Goal: Task Accomplishment & Management: Complete application form

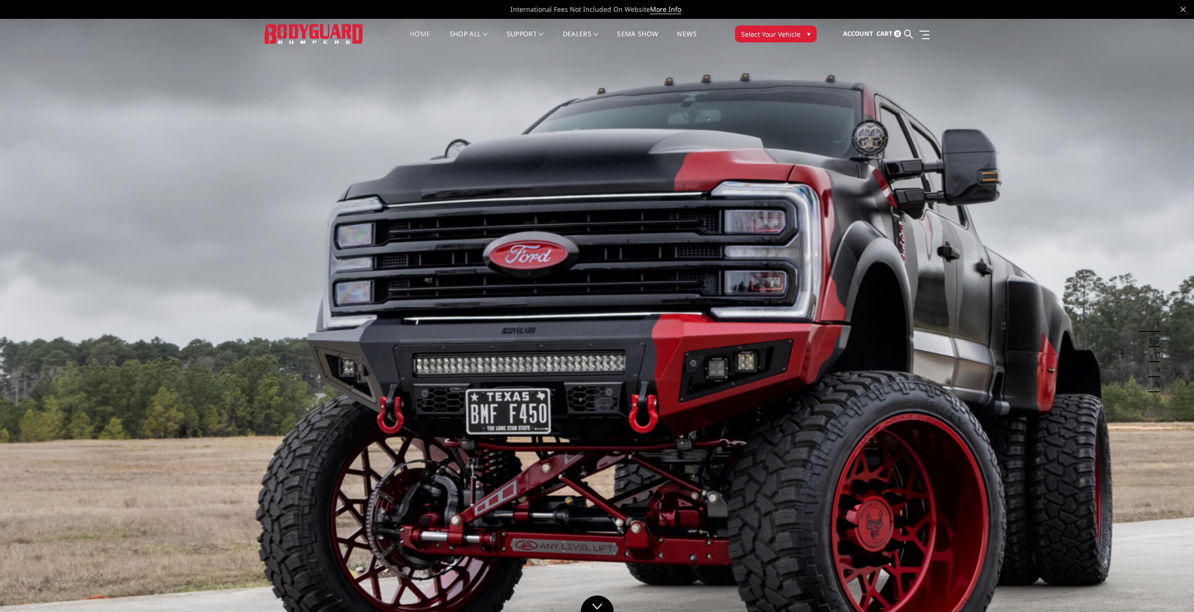
click at [762, 32] on span "Select Your Vehicle" at bounding box center [770, 34] width 59 height 10
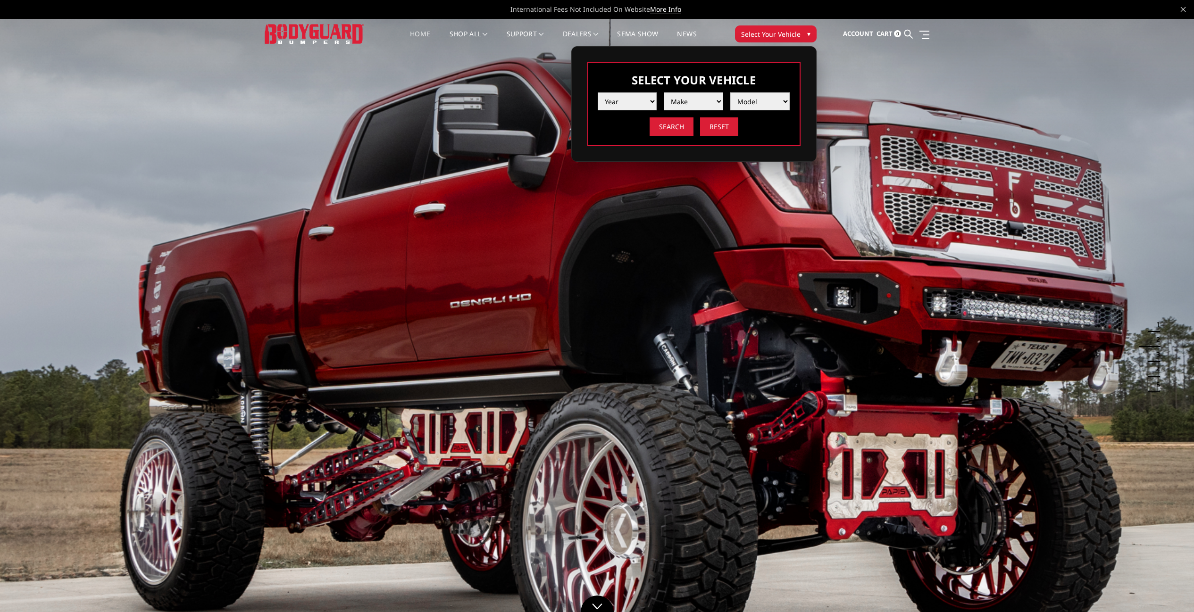
click at [637, 103] on select "Year 2025 2024 2023 2022 2021 2020 2019 2018 2017 2016 2015 2014 2013 2012 2011…" at bounding box center [627, 101] width 59 height 18
select select "yr_2025"
click at [705, 105] on select "Make Chevrolet Ford GMC Ram Toyota" at bounding box center [693, 101] width 59 height 18
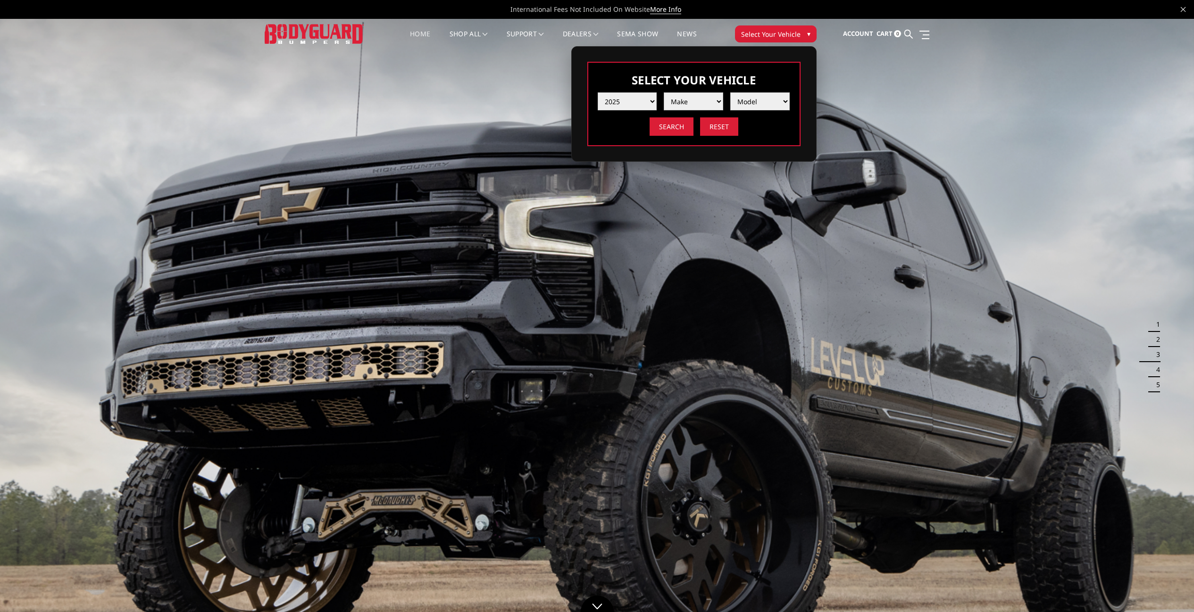
select select "mk_gmc"
select select "md_sierra-2500-3500"
click at [670, 131] on input "Search" at bounding box center [672, 126] width 44 height 18
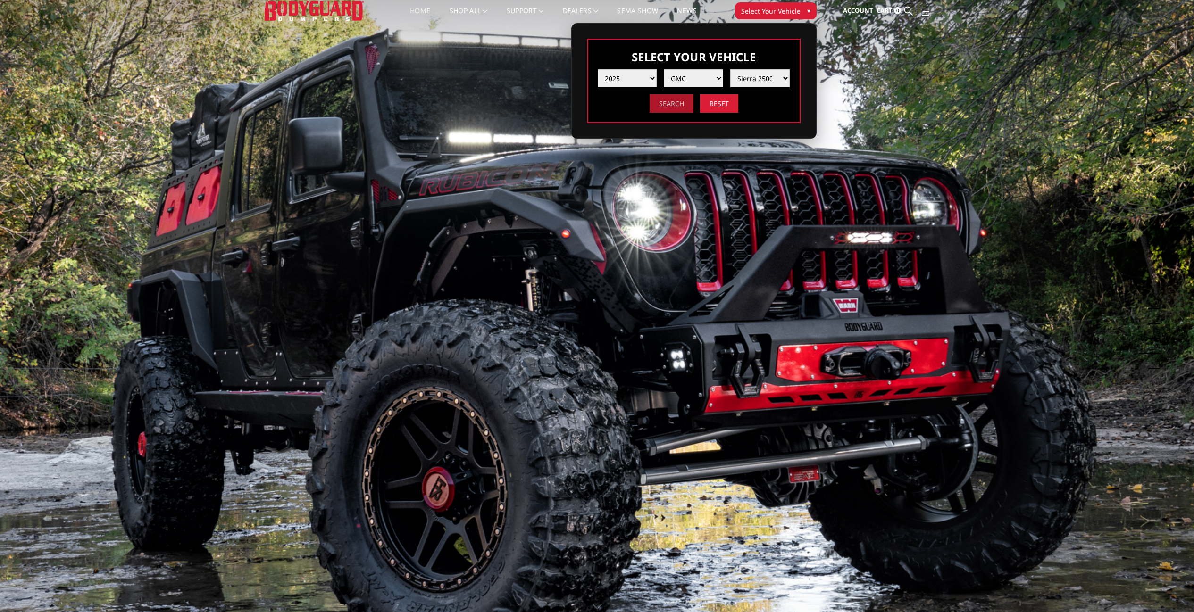
scroll to position [25, 0]
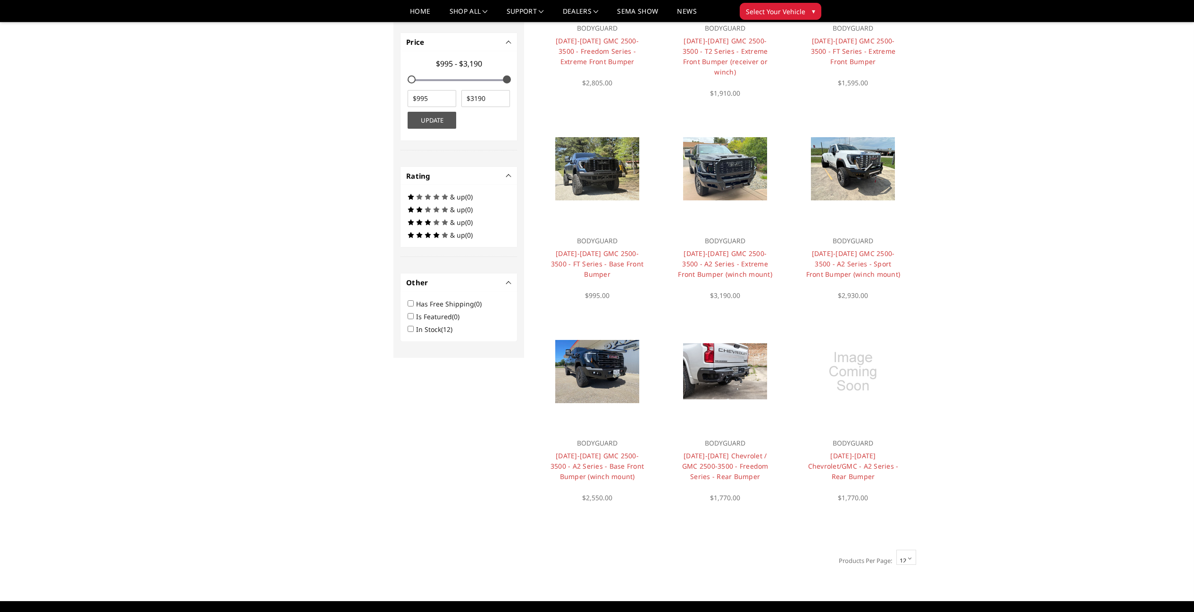
scroll to position [427, 0]
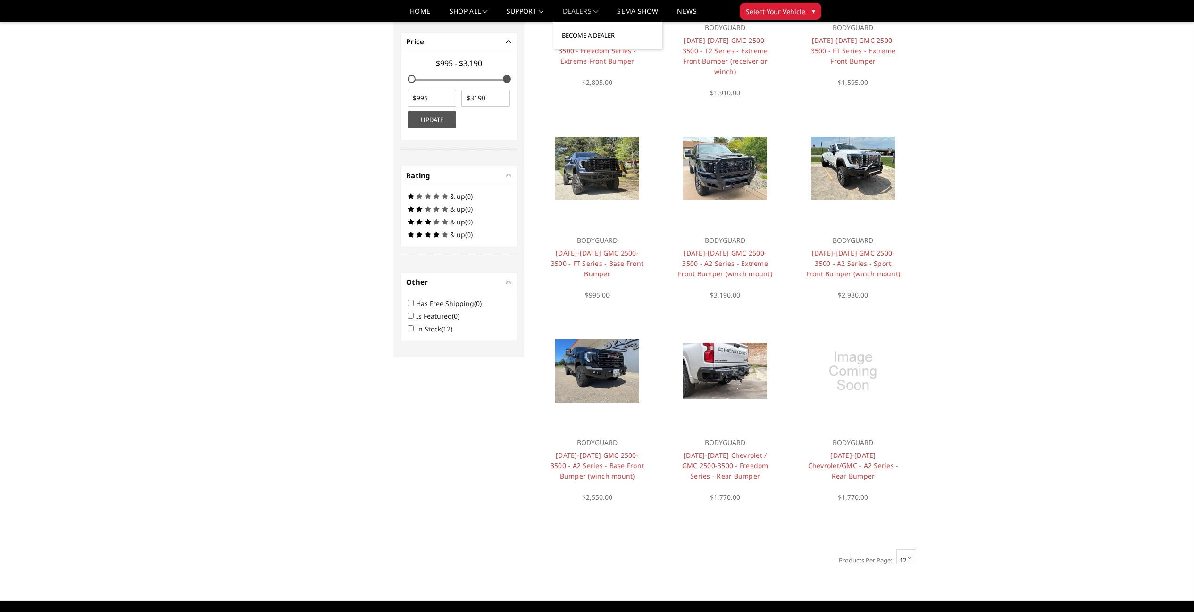
click at [591, 35] on link "Become a Dealer" at bounding box center [607, 35] width 101 height 18
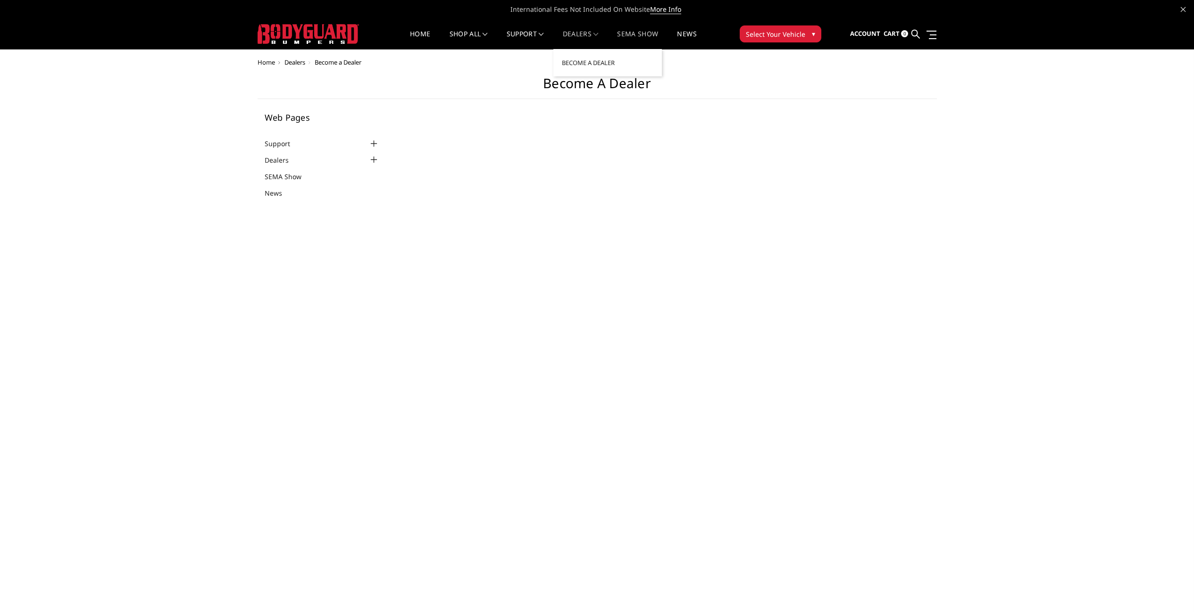
select select "US"
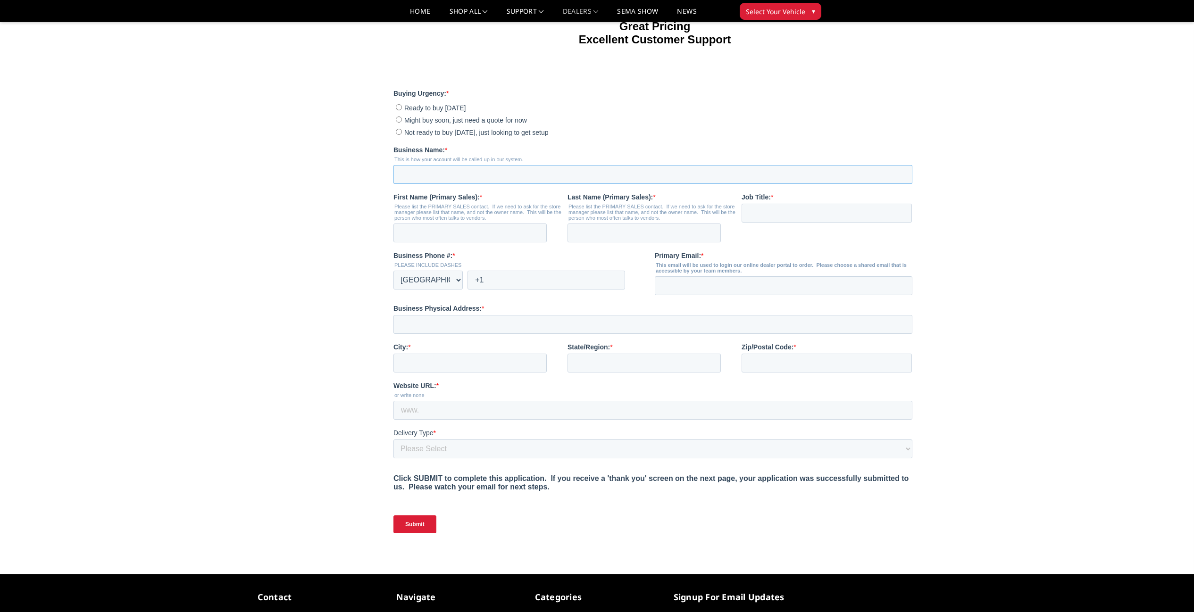
click at [582, 174] on input "Business Name: *" at bounding box center [653, 174] width 519 height 19
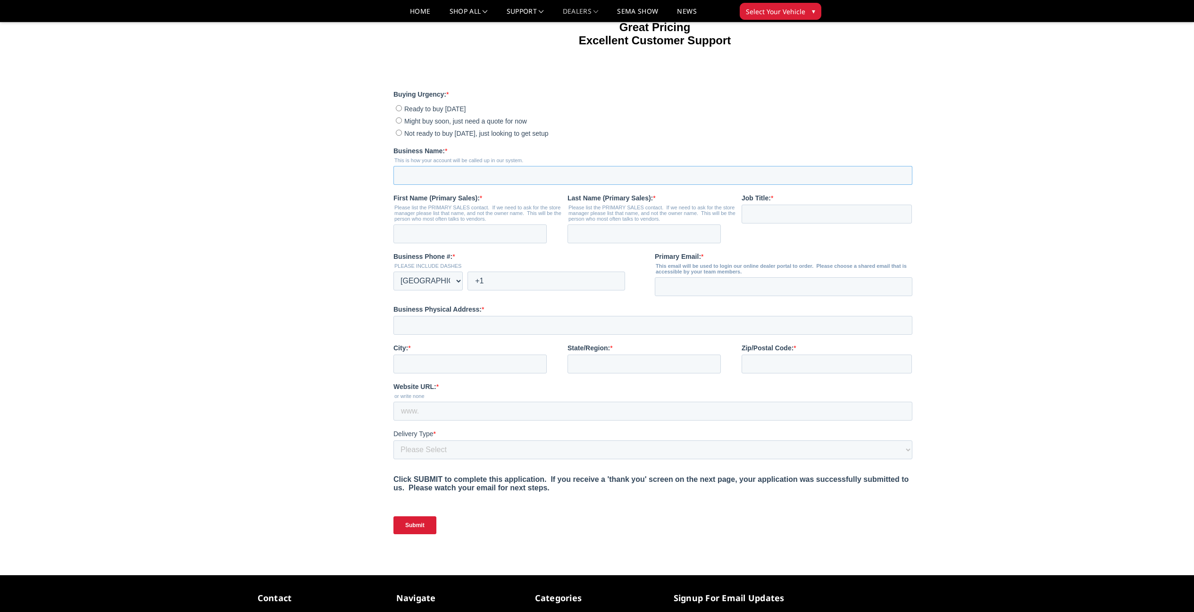
scroll to position [189, 0]
type input "MAXXED 4X4"
type input "MAXXED"
type input "4X4"
type input "+1 12818377228"
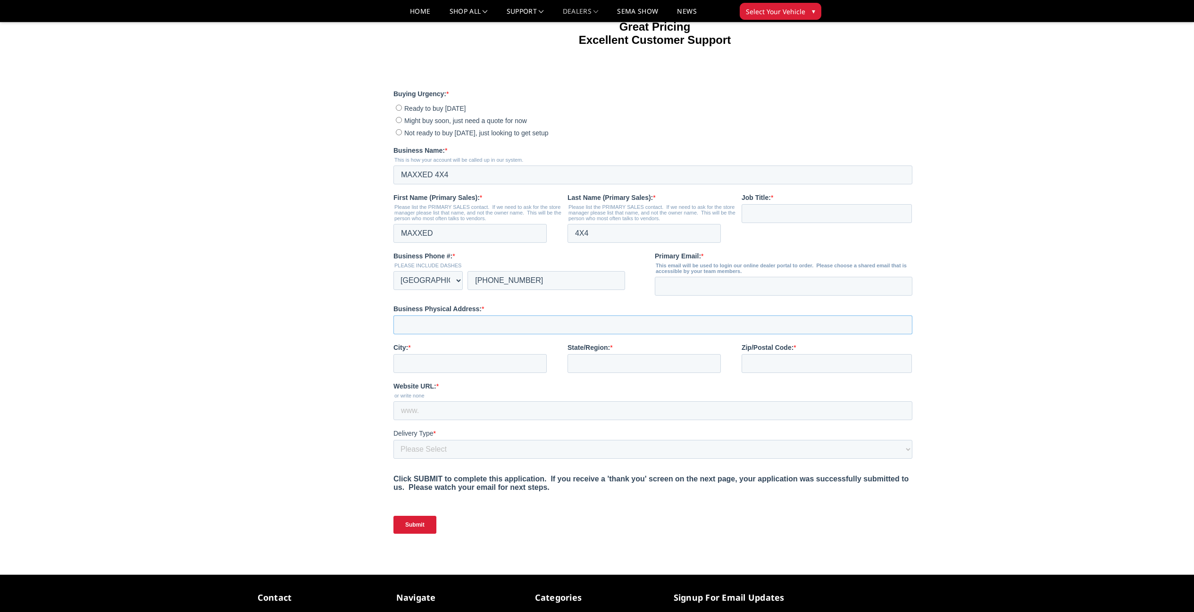
type input "1401 MASSEY TOMPKINS"
type input "BAYTOWN"
type input "TX"
type input "77521"
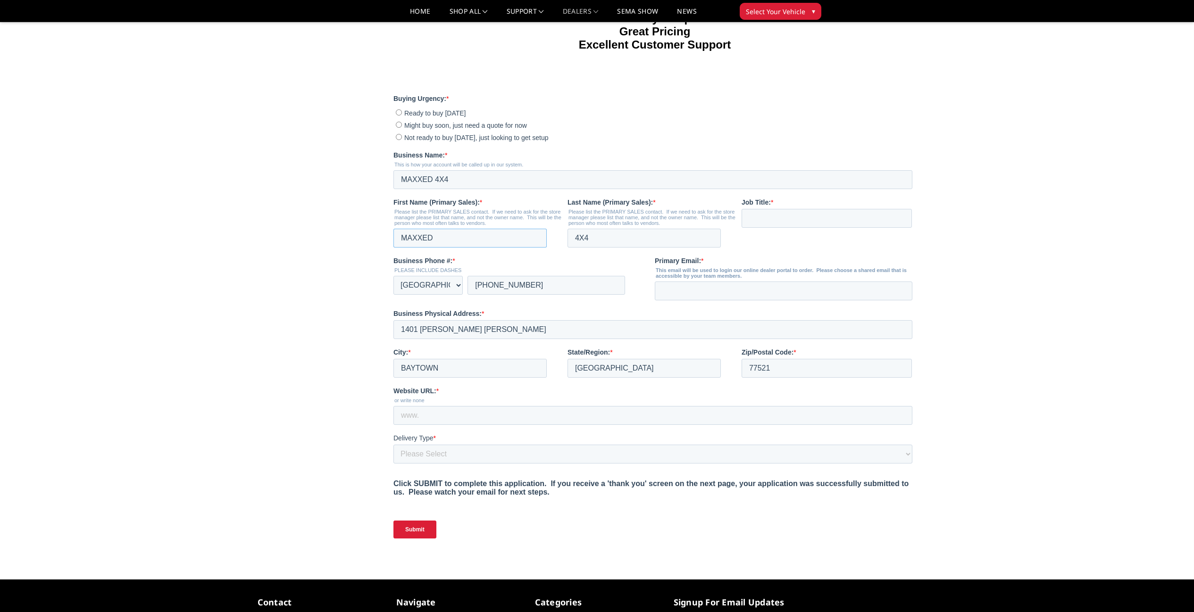
drag, startPoint x: 491, startPoint y: 237, endPoint x: 727, endPoint y: 142, distance: 254.3
click at [394, 232] on html "Why Bodyguard? Dealer Direct Accounts American Made Products Precision Fitment …" at bounding box center [655, 232] width 523 height 645
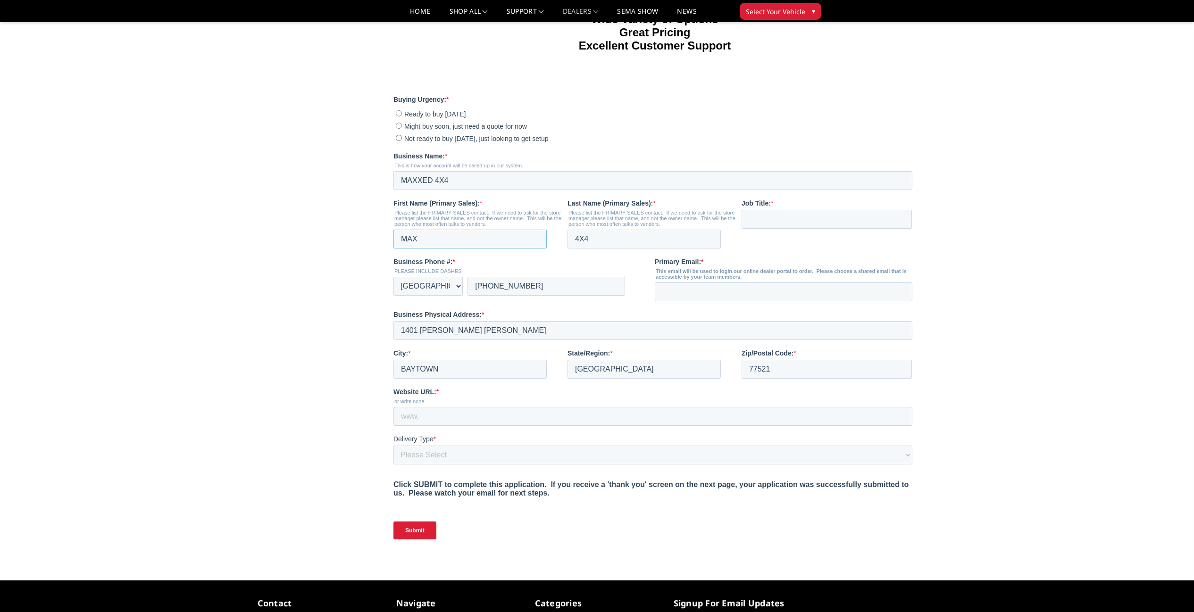
type input "MAX"
type input "b"
type input "BRILL"
click at [473, 178] on input "MAXXED 4X4" at bounding box center [653, 180] width 519 height 19
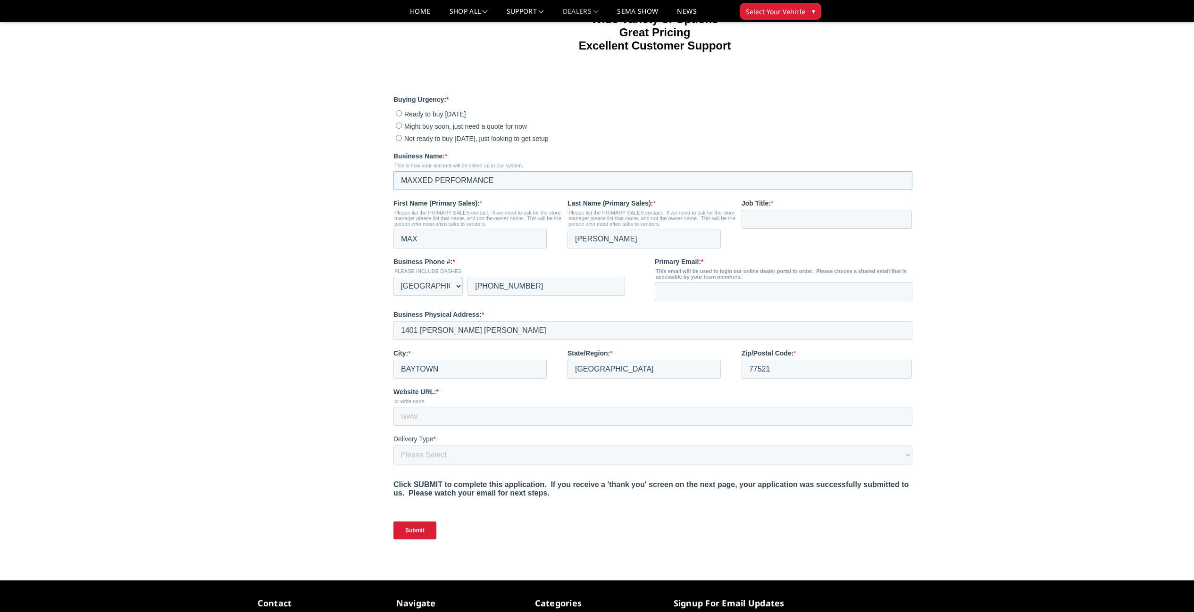
type input "MAXXED PERFORMANCE"
click at [599, 147] on fieldset "Buying Urgency: * Ready to buy today Might buy soon, just need a quote for now …" at bounding box center [655, 123] width 523 height 57
click at [774, 220] on input "Job Title: *" at bounding box center [827, 219] width 170 height 19
type input "OWNER"
click at [442, 419] on input "Website URL: *" at bounding box center [653, 416] width 519 height 19
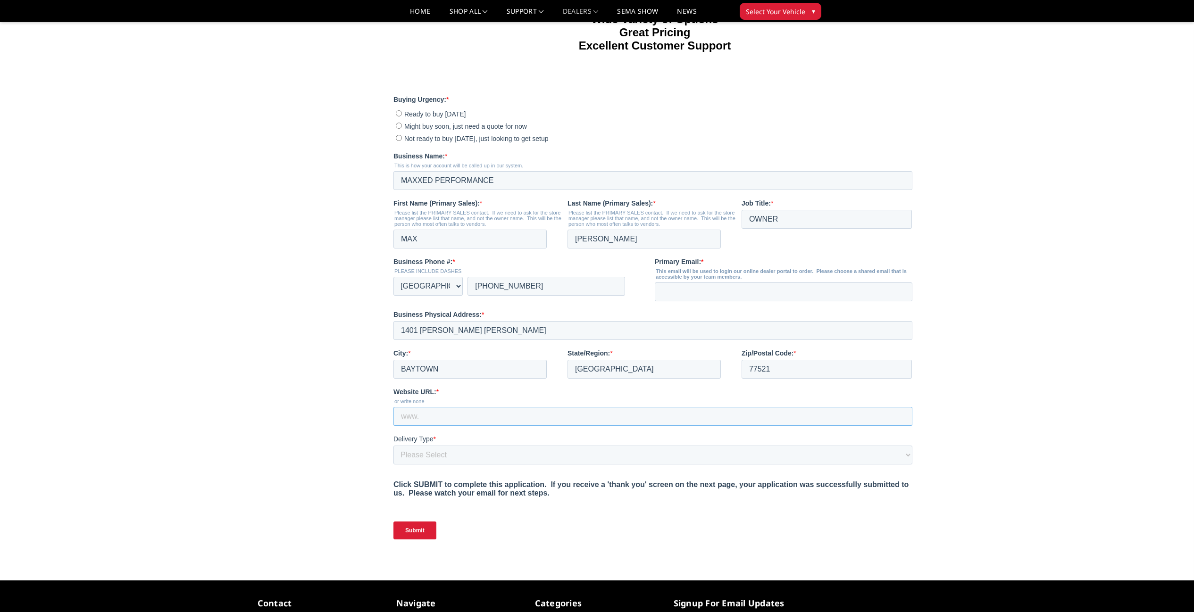
scroll to position [182, 0]
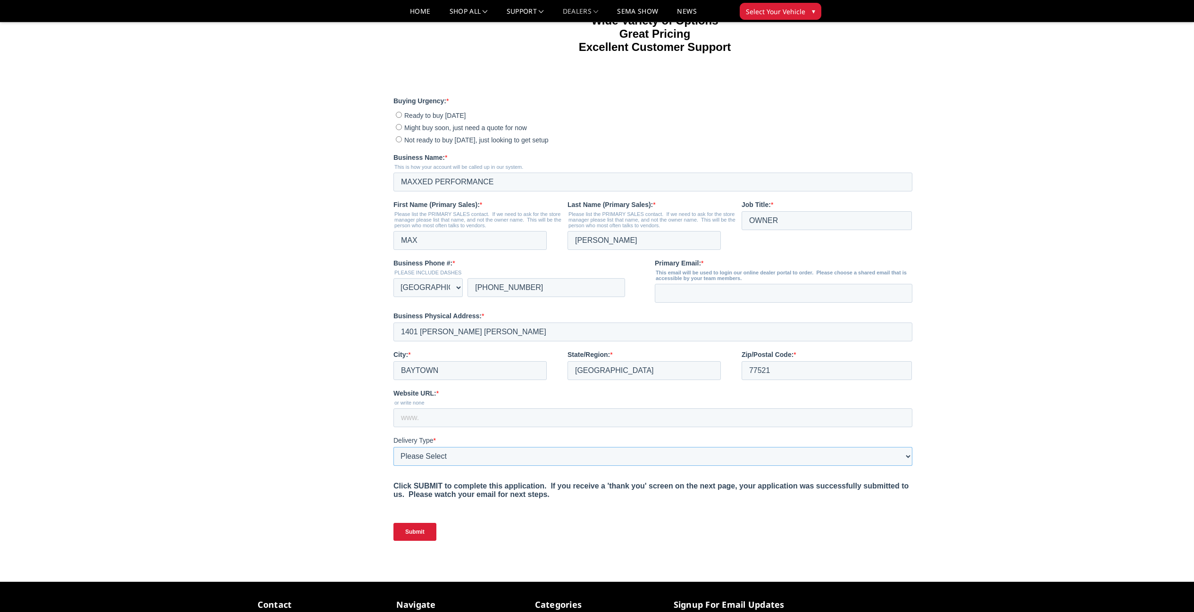
click at [463, 458] on select "Please Select Yes, I need a liftgate No, I have a forklift and/or dock" at bounding box center [653, 456] width 519 height 19
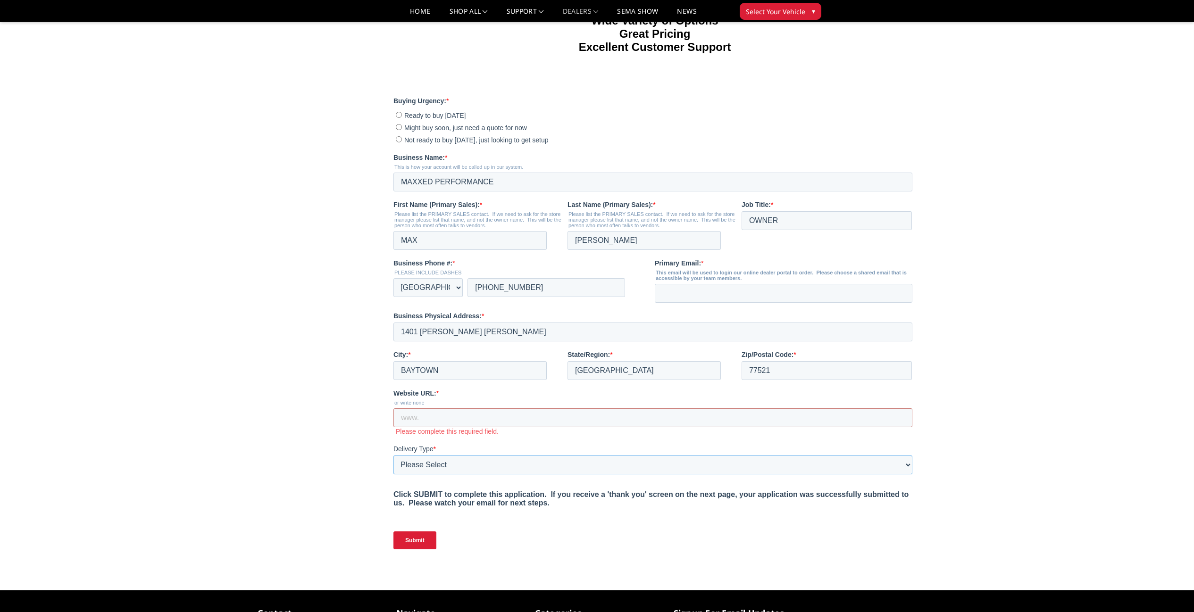
select select "I have a forklift"
click at [400, 115] on input "Ready to buy today" at bounding box center [399, 115] width 6 height 6
radio input "true"
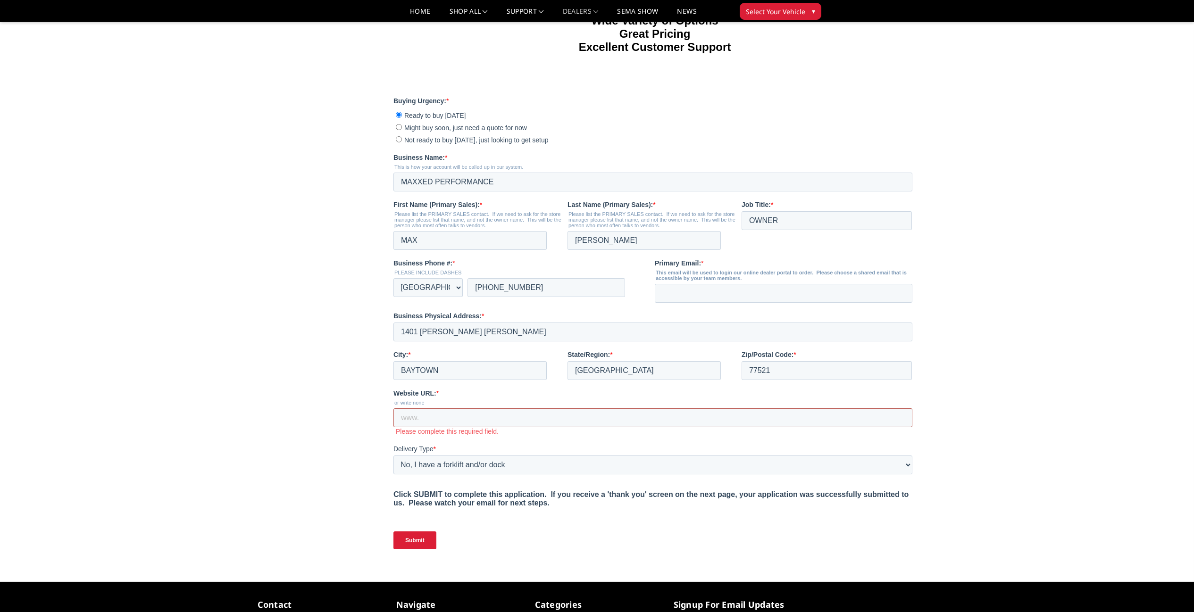
click at [517, 417] on input "Website URL: *" at bounding box center [653, 418] width 519 height 19
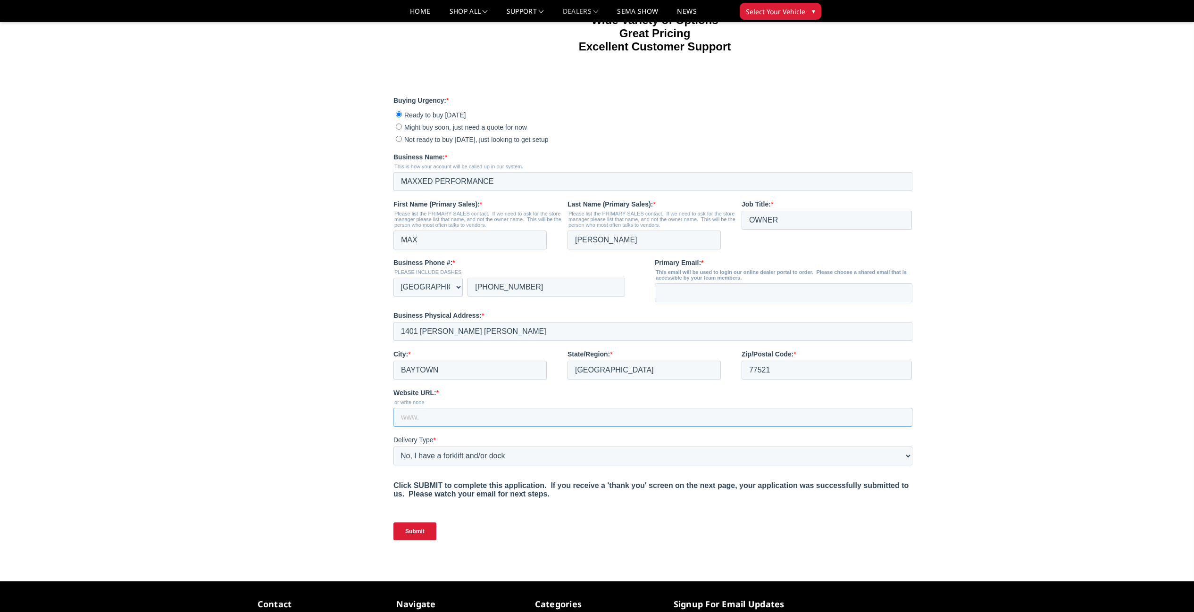
click at [490, 410] on input "Website URL: *" at bounding box center [653, 417] width 519 height 19
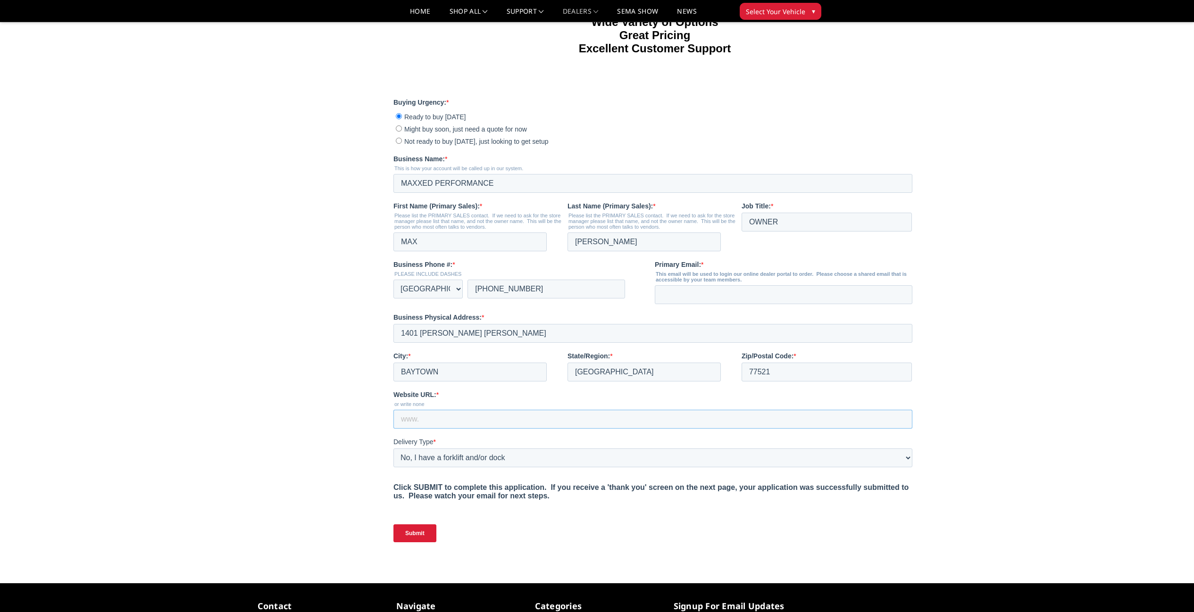
scroll to position [179, 0]
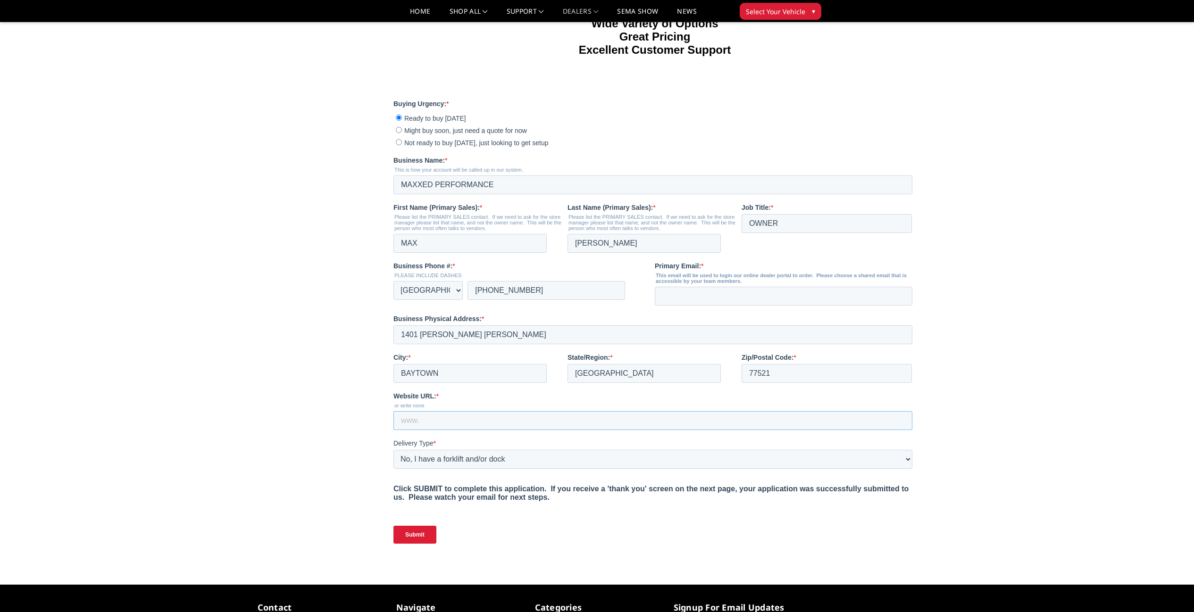
paste input "https://www.maxxedperformance.net/"
type input "https://www.maxxedperformance.net/"
click at [992, 306] on div "Home Dealers Become a Dealer Become a Dealer Web Pages Support FAQ Install Inst…" at bounding box center [597, 206] width 1194 height 709
click at [715, 295] on input "Primary Email: *" at bounding box center [784, 296] width 258 height 19
type input "maxxed.sales@gmail.com"
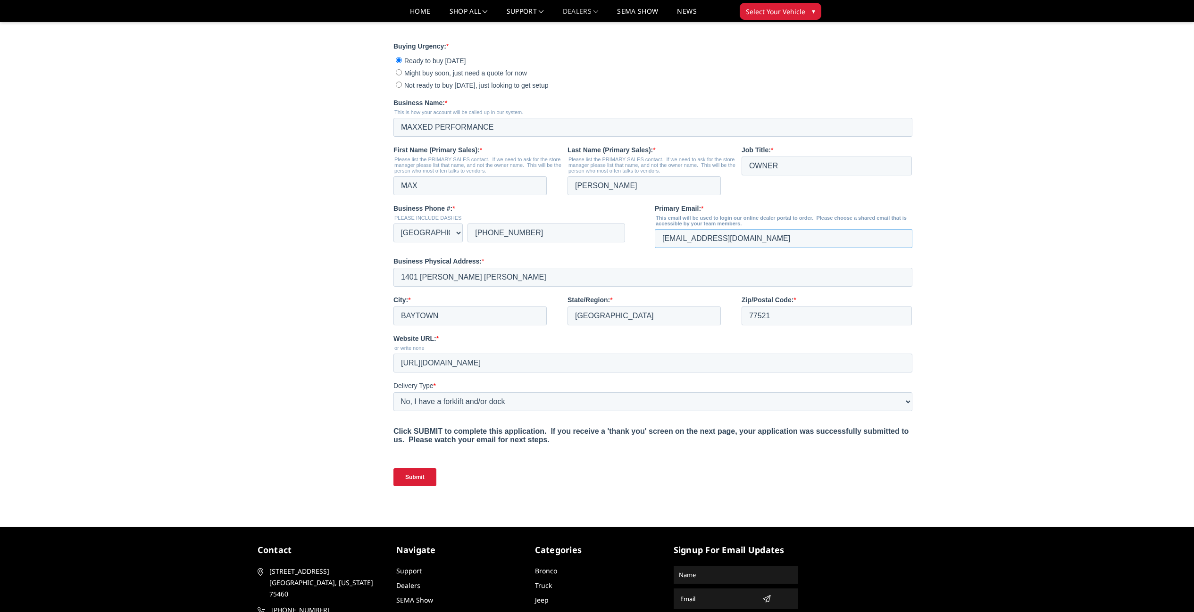
scroll to position [323, 0]
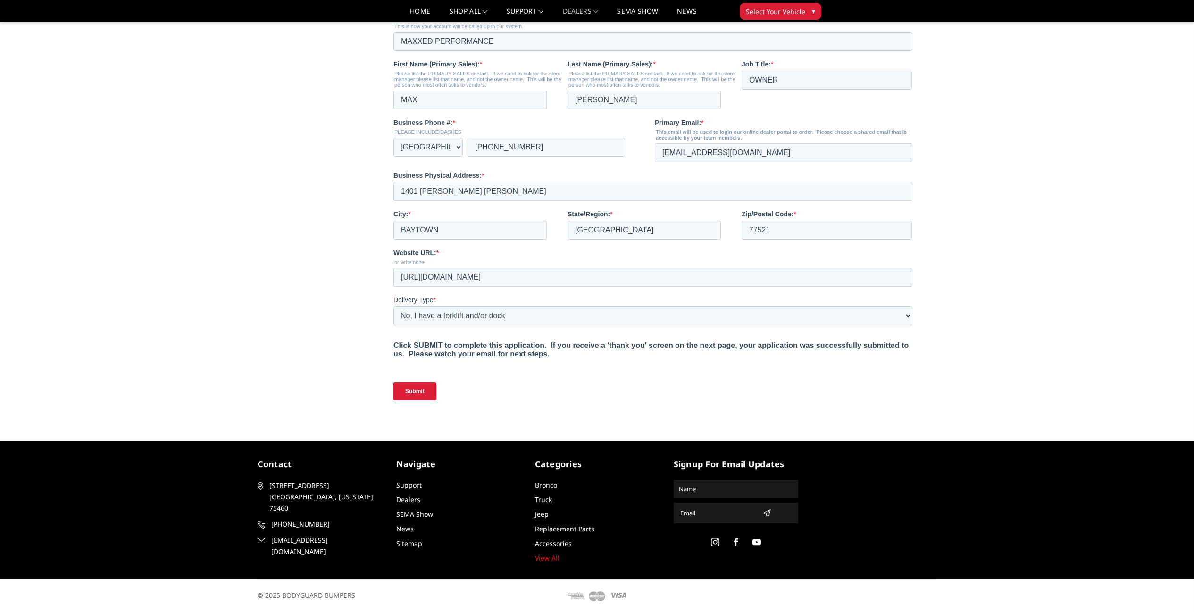
click at [404, 390] on input "Submit" at bounding box center [415, 392] width 43 height 18
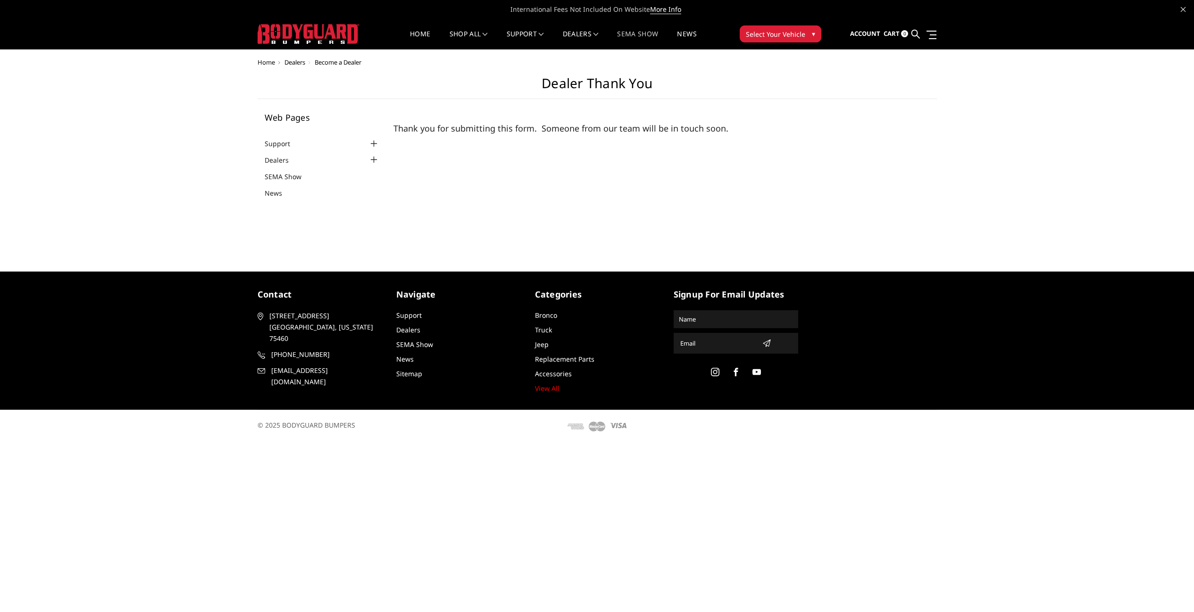
click at [648, 33] on link "SEMA Show" at bounding box center [637, 40] width 41 height 18
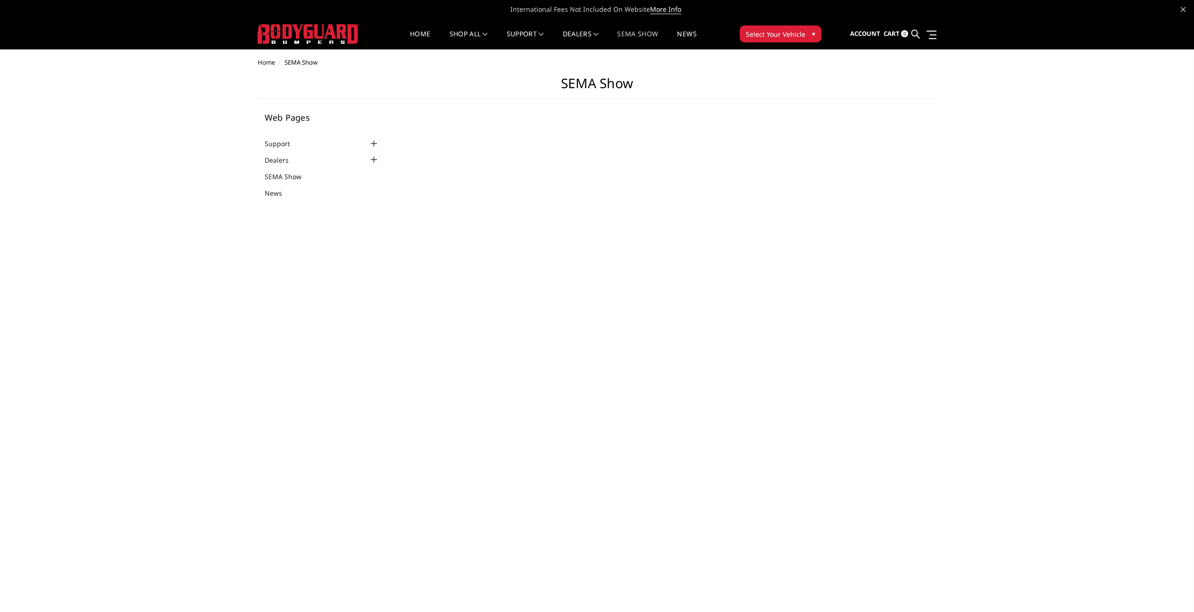
select select "US"
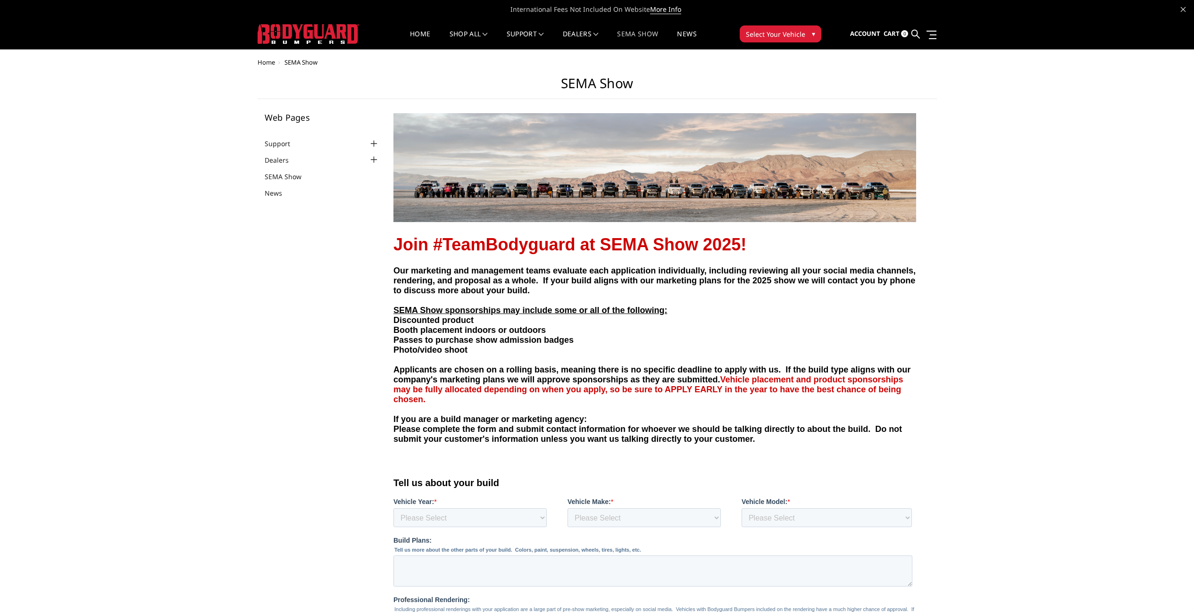
click at [297, 39] on img at bounding box center [308, 34] width 101 height 20
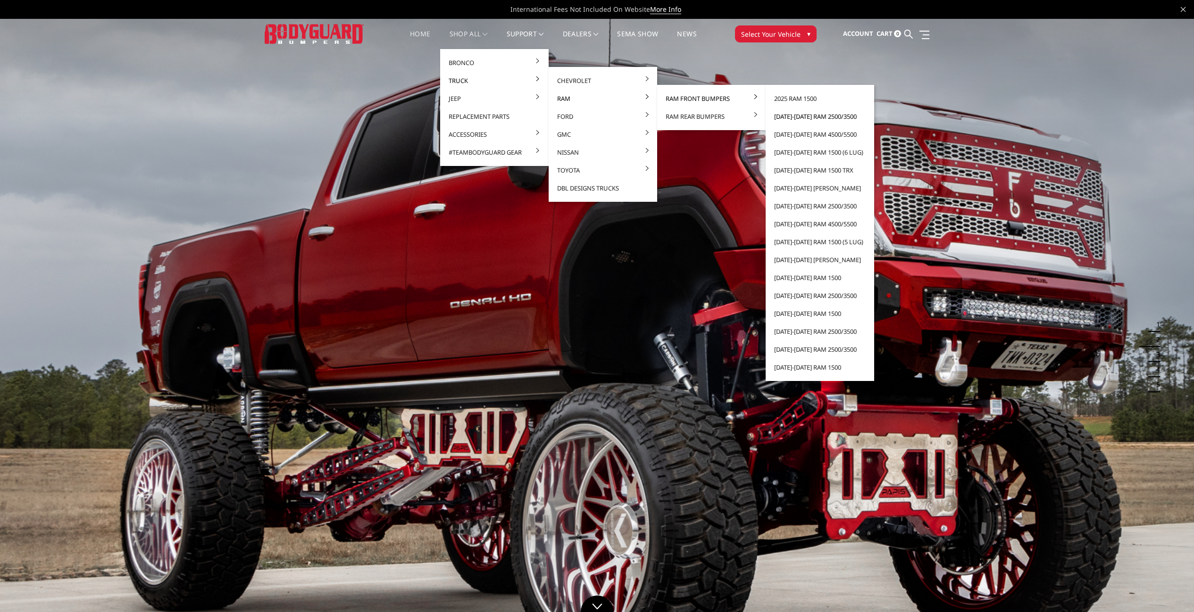
click at [795, 116] on link "[DATE]-[DATE] Ram 2500/3500" at bounding box center [820, 117] width 101 height 18
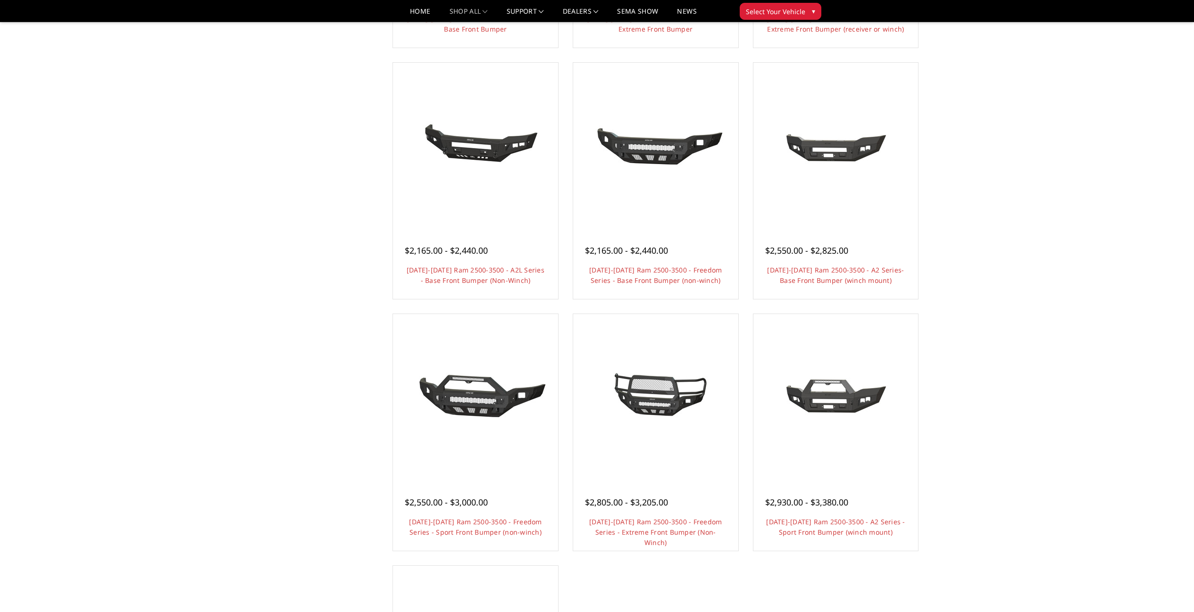
scroll to position [308, 0]
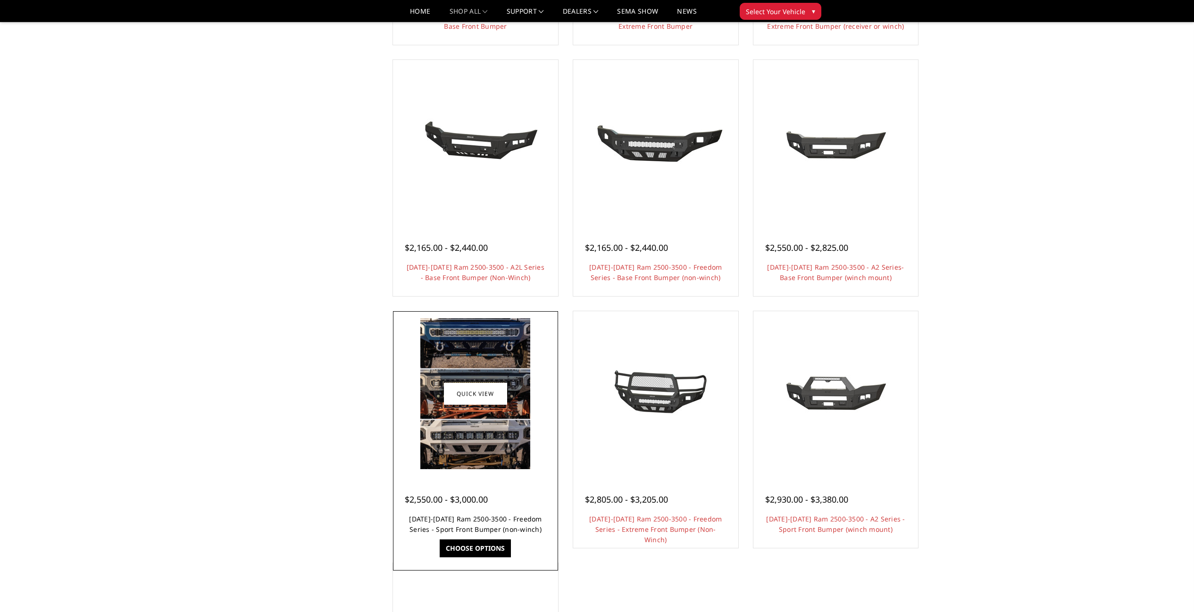
click at [512, 522] on link "[DATE]-[DATE] Ram 2500-3500 - Freedom Series - Sport Front Bumper (non-winch)" at bounding box center [475, 524] width 133 height 19
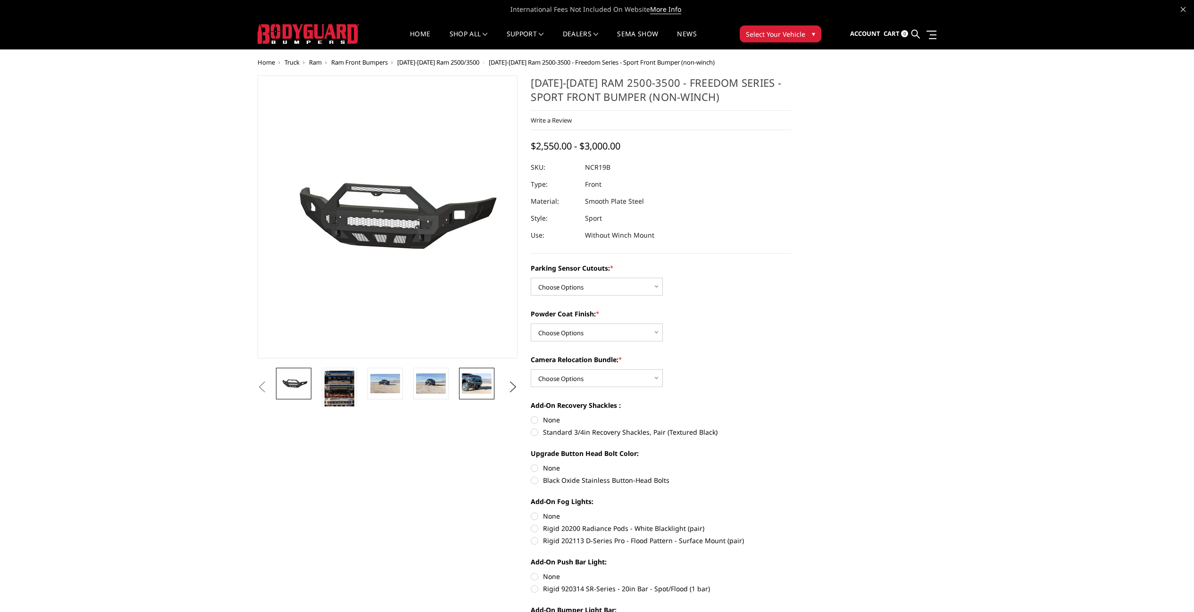
click at [472, 384] on img at bounding box center [477, 384] width 30 height 20
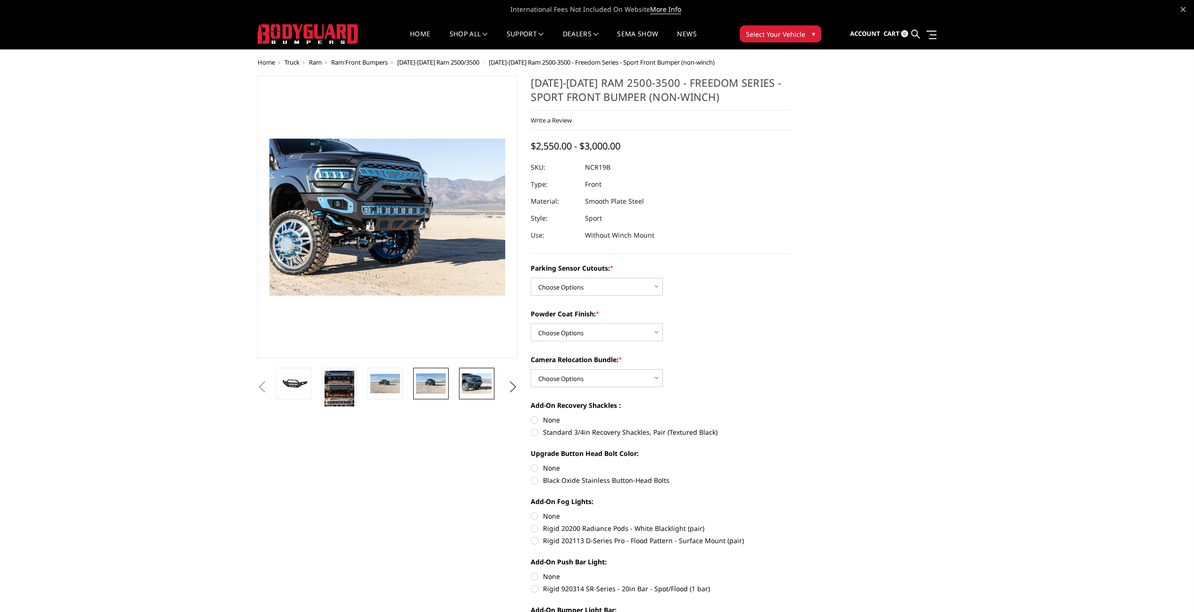
click at [438, 386] on img at bounding box center [431, 384] width 30 height 20
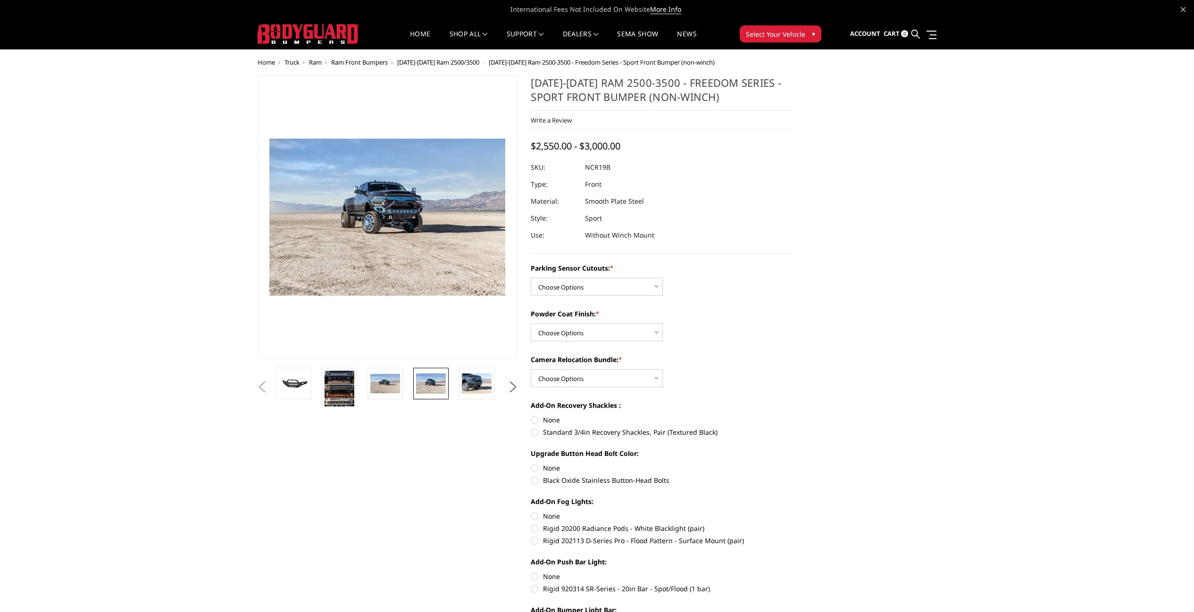
scroll to position [1, 0]
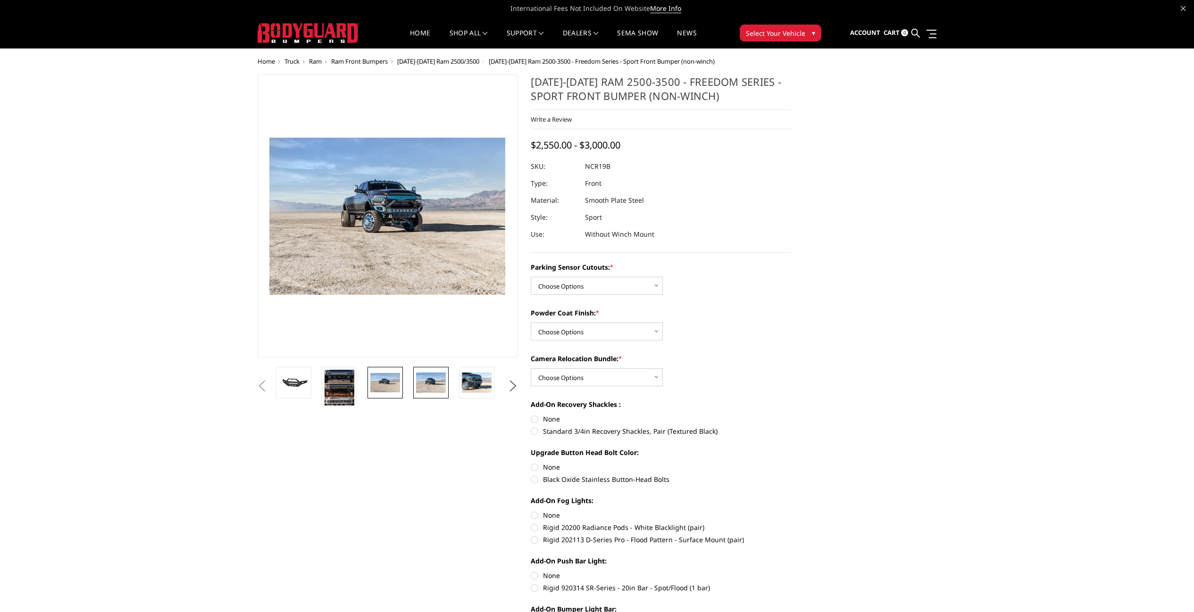
click at [396, 385] on img at bounding box center [385, 383] width 30 height 20
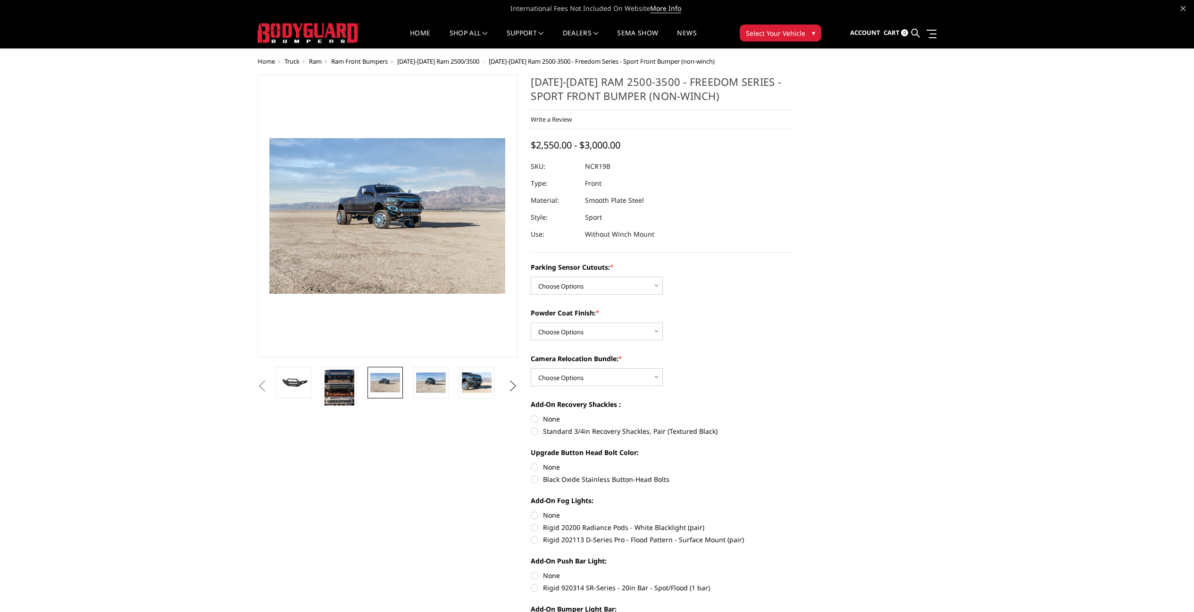
click at [514, 381] on button "Next" at bounding box center [513, 386] width 14 height 14
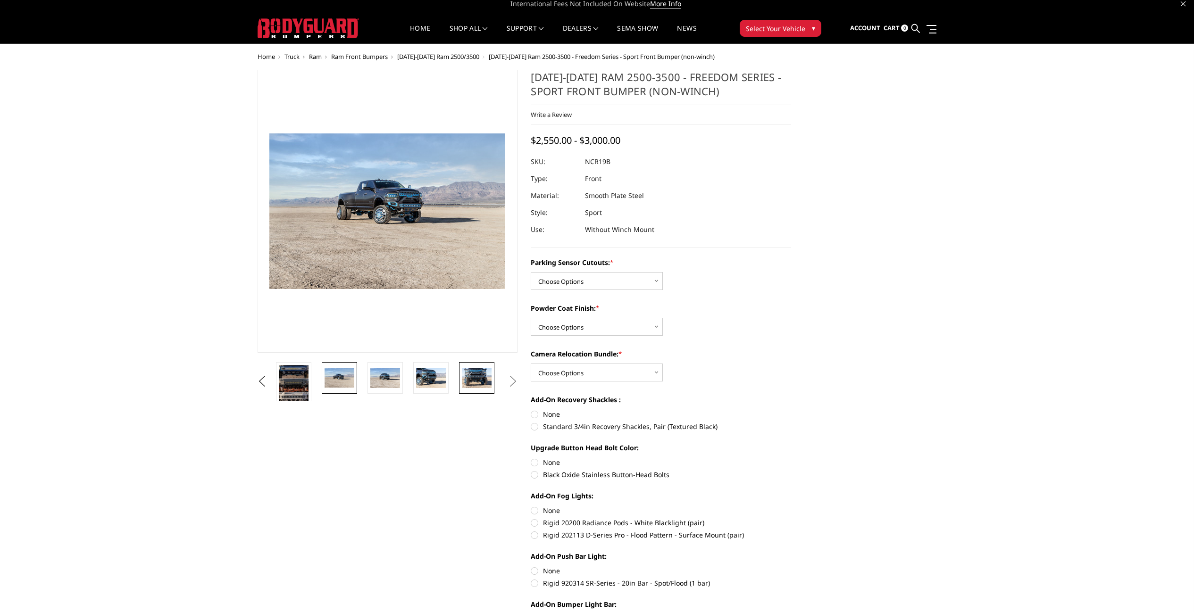
click at [474, 380] on img at bounding box center [477, 378] width 30 height 20
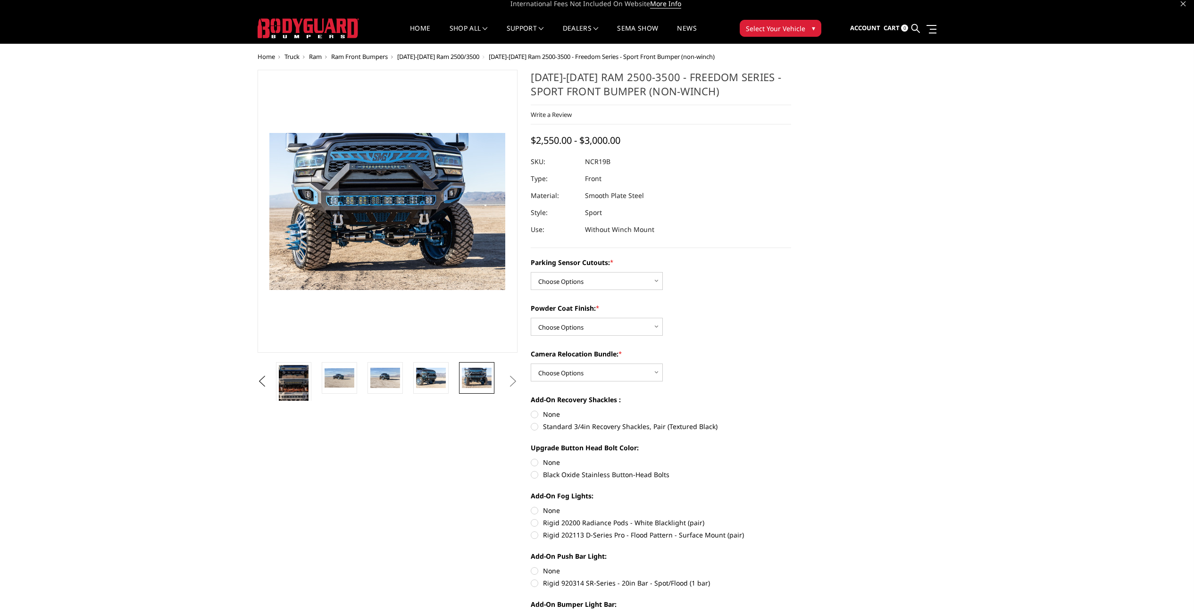
click at [401, 228] on img at bounding box center [371, 204] width 604 height 403
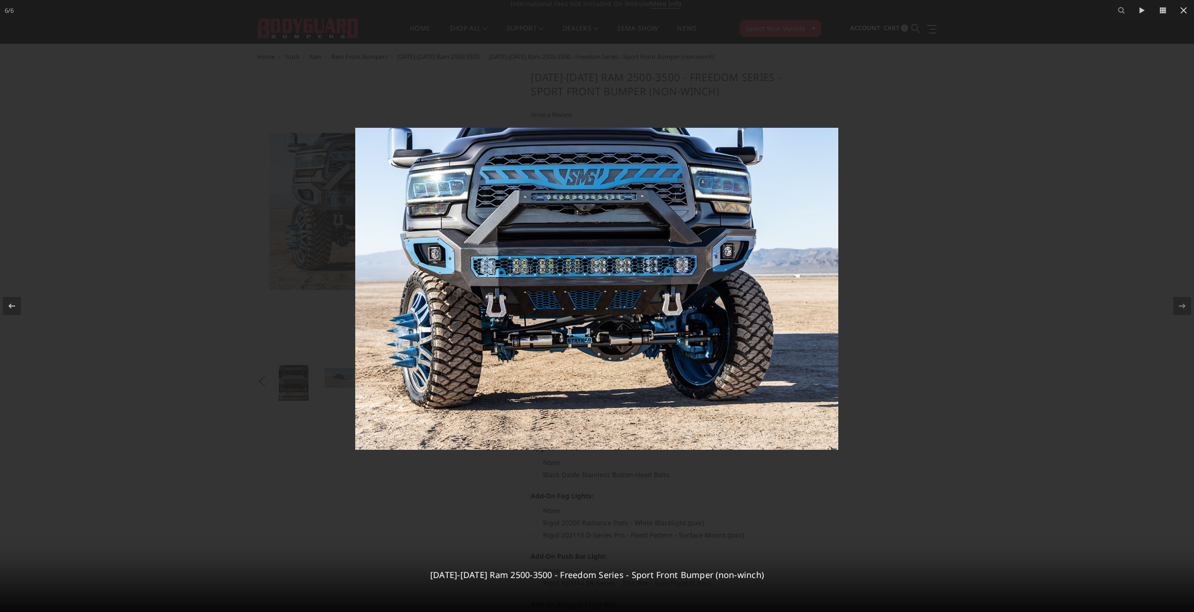
click at [233, 295] on div at bounding box center [597, 306] width 1194 height 612
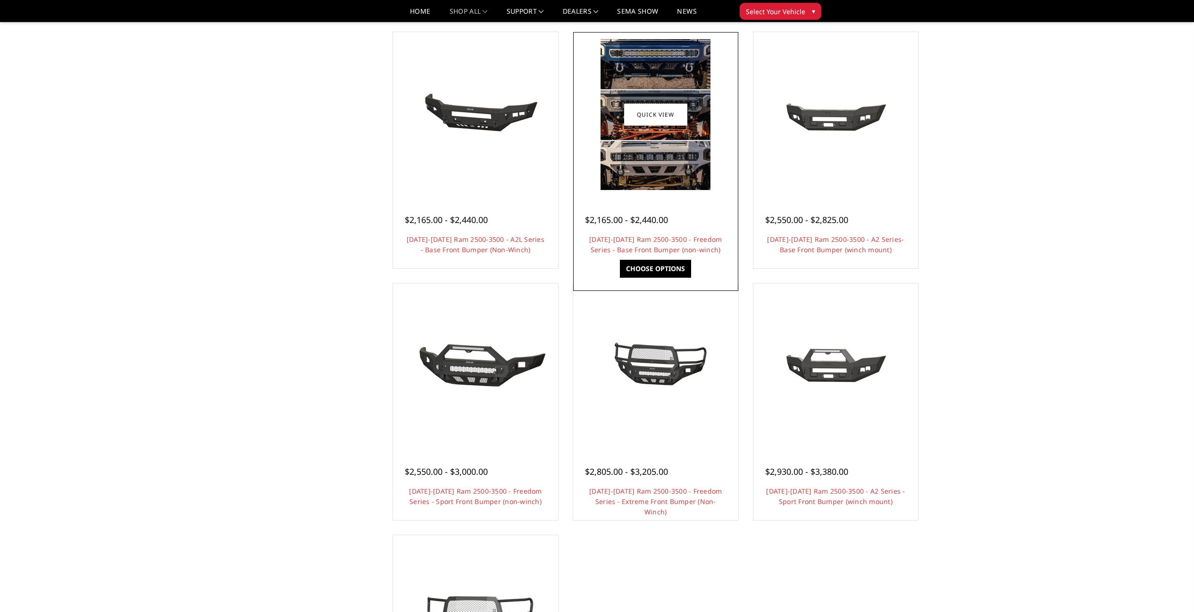
scroll to position [308, 0]
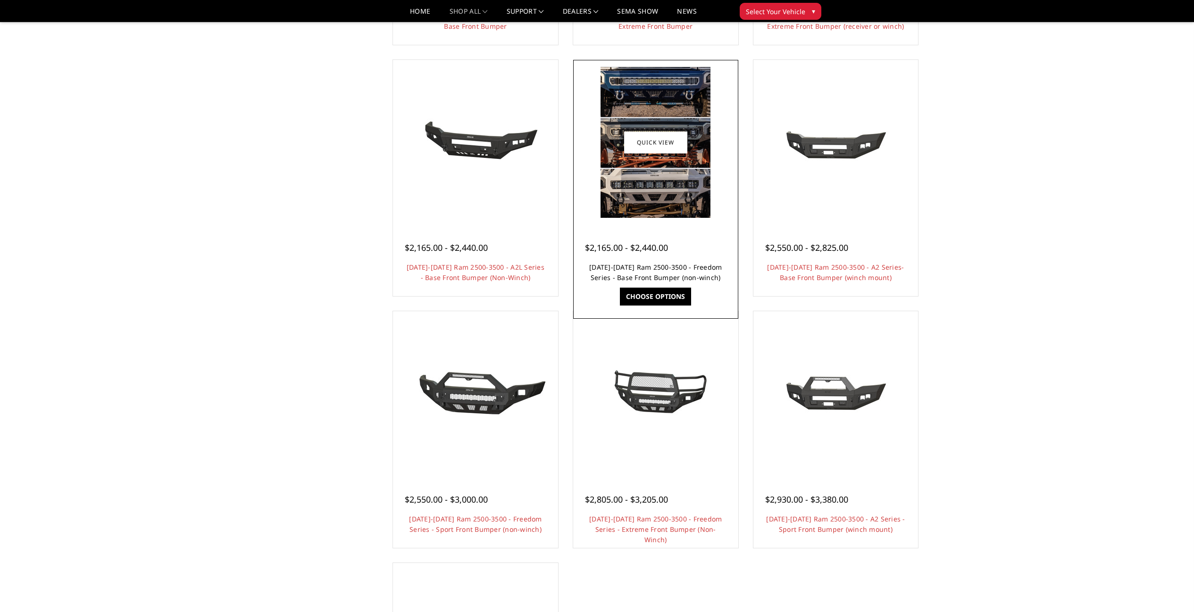
click at [640, 266] on link "2019-2025 Ram 2500-3500 - Freedom Series - Base Front Bumper (non-winch)" at bounding box center [655, 272] width 133 height 19
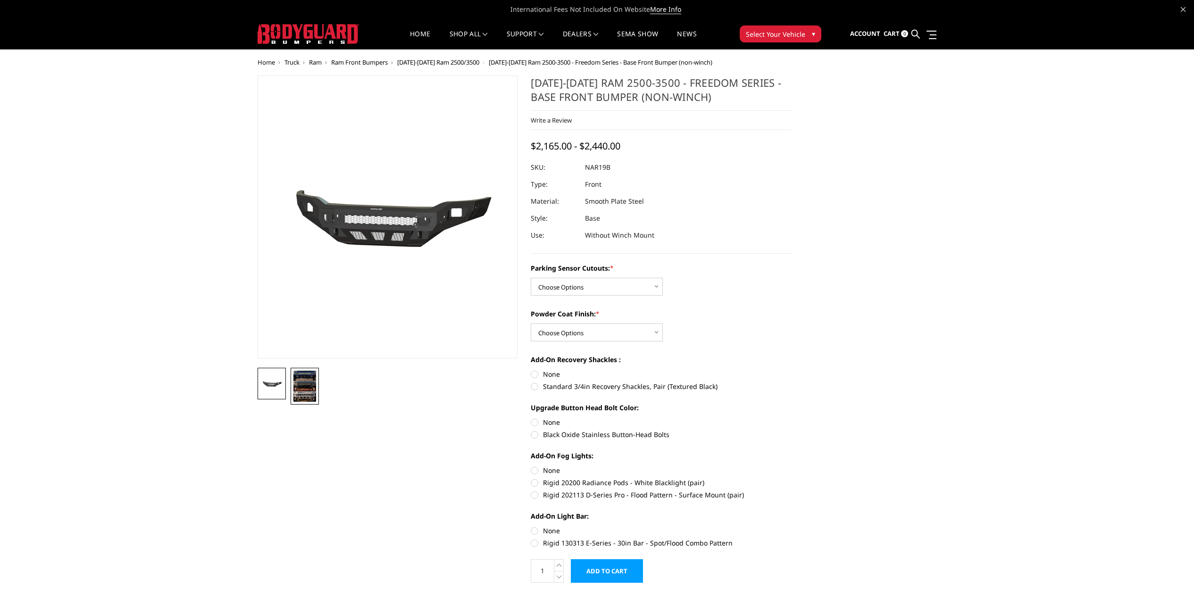
click at [303, 381] on img at bounding box center [304, 386] width 23 height 31
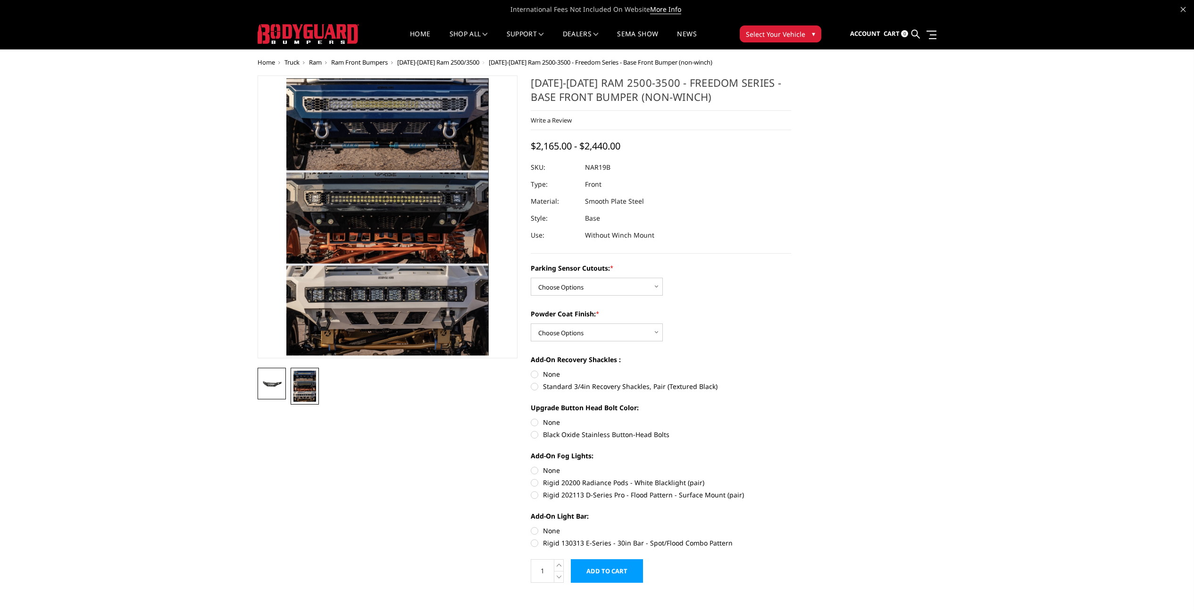
click at [282, 380] on img at bounding box center [271, 384] width 23 height 11
